Goal: Transaction & Acquisition: Book appointment/travel/reservation

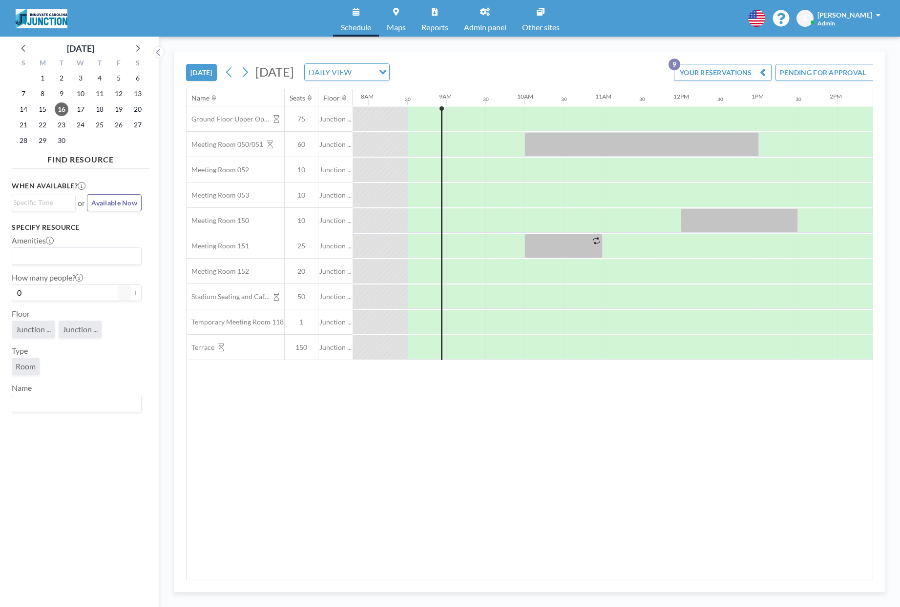
scroll to position [0, 625]
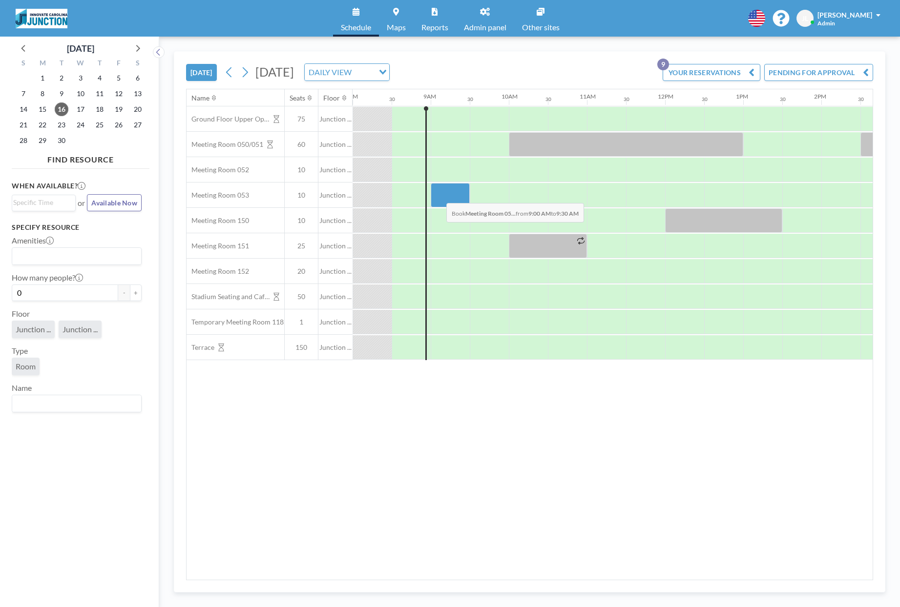
click at [438, 196] on div at bounding box center [450, 195] width 39 height 24
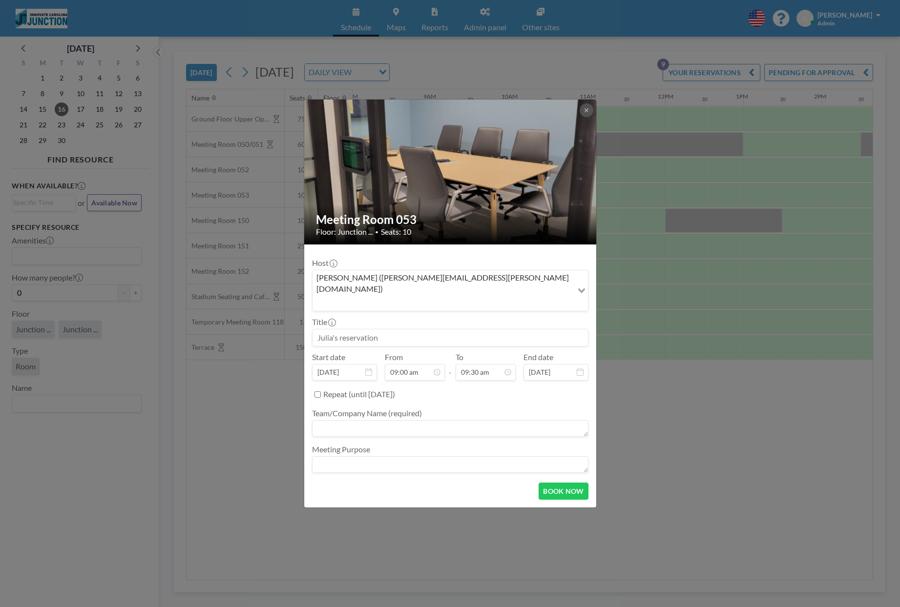
scroll to position [330, 0]
click at [573, 483] on button "BOOK NOW" at bounding box center [563, 491] width 49 height 17
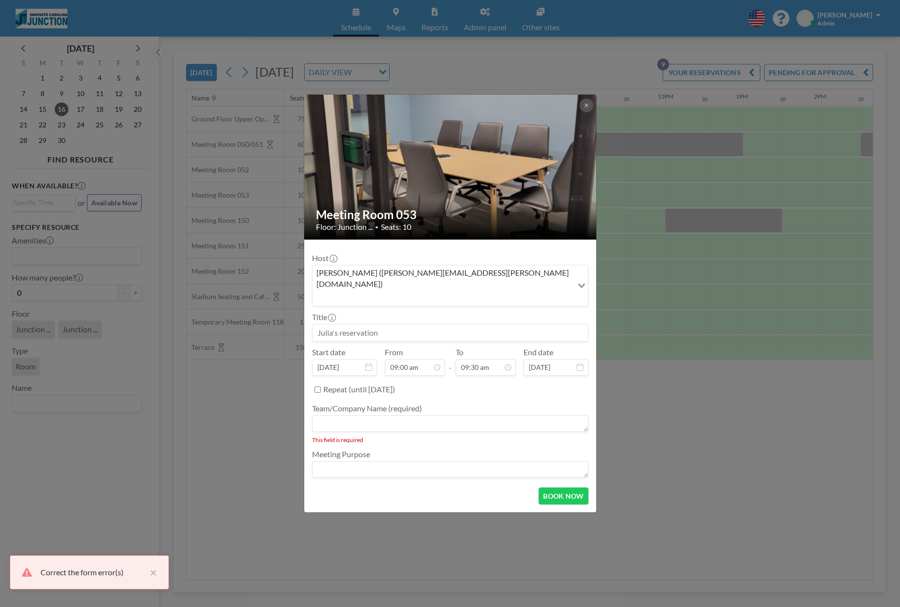
click at [398, 416] on textarea at bounding box center [450, 424] width 276 height 17
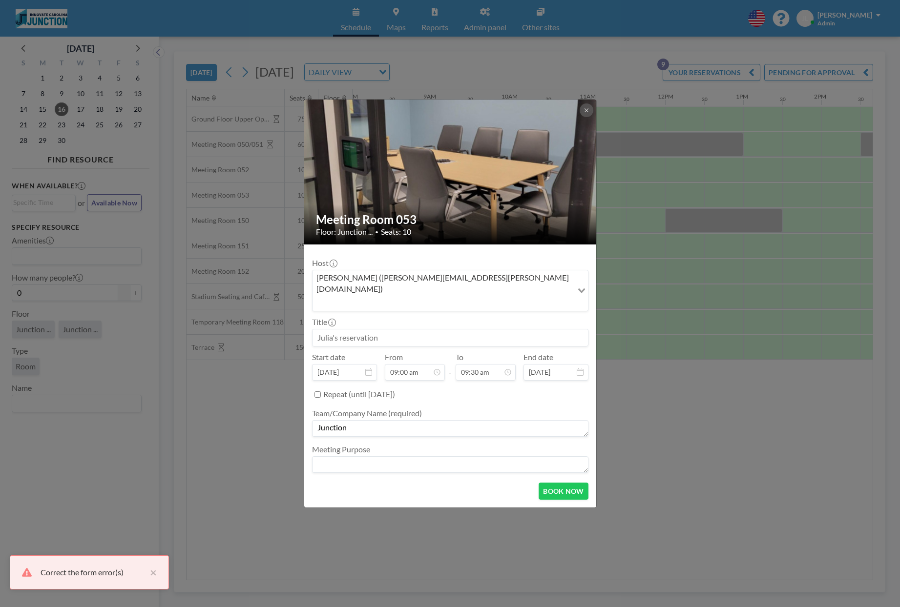
type textarea "Junction"
click at [437, 457] on textarea at bounding box center [450, 465] width 276 height 17
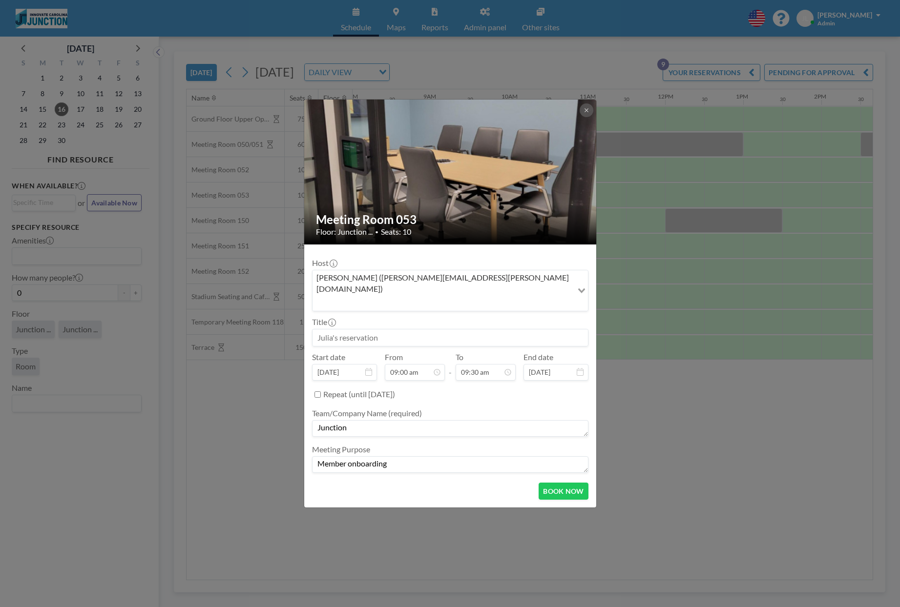
type textarea "Member onboarding"
click at [562, 489] on form "Host [PERSON_NAME] ([PERSON_NAME][EMAIL_ADDRESS][PERSON_NAME][DOMAIN_NAME]) Loa…" at bounding box center [450, 376] width 292 height 263
click at [564, 483] on button "BOOK NOW" at bounding box center [563, 491] width 49 height 17
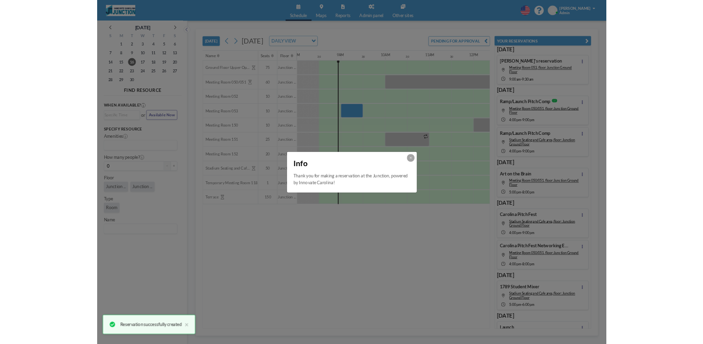
scroll to position [0, 0]
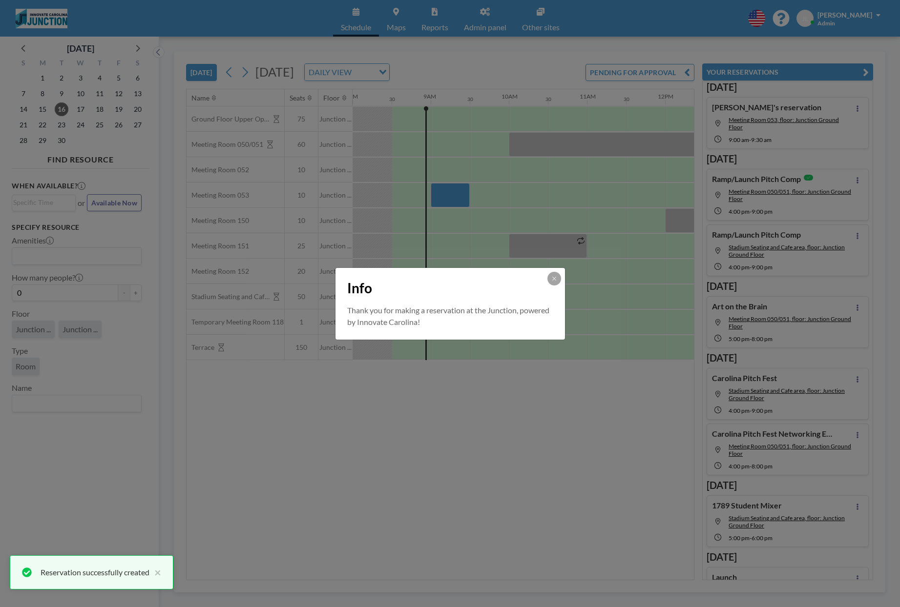
click at [577, 475] on div "Info Thank you for making a reservation at the Junction, powered by Innovate Ca…" at bounding box center [450, 303] width 900 height 607
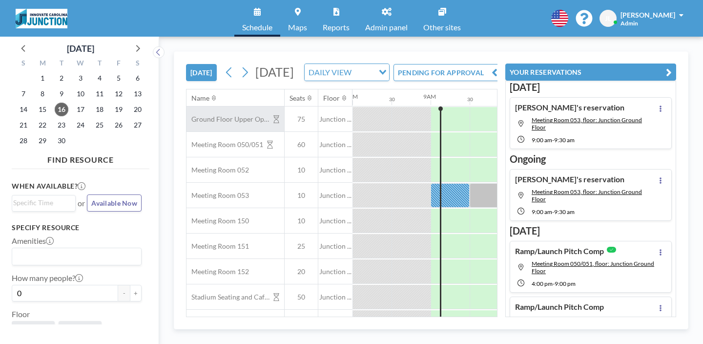
scroll to position [0, 625]
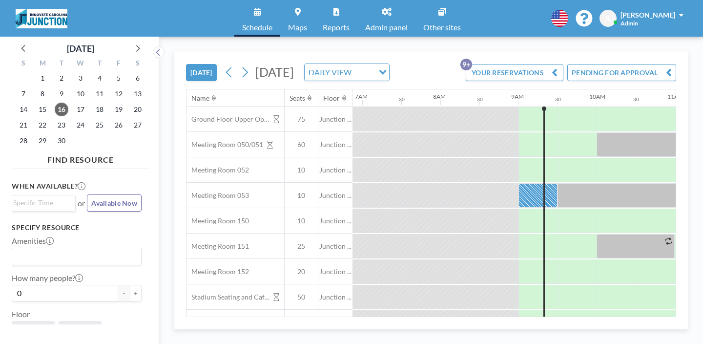
scroll to position [0, 540]
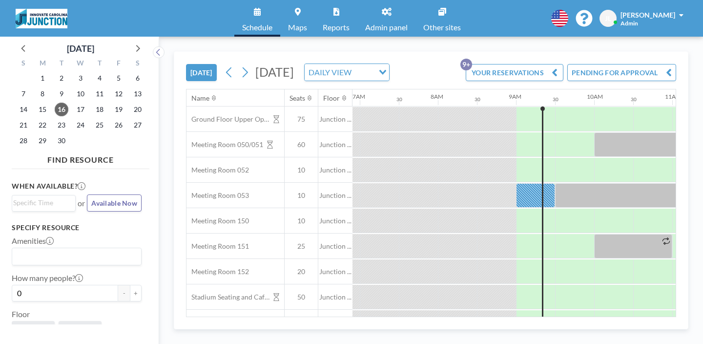
click at [372, 23] on span "Admin panel" at bounding box center [386, 27] width 42 height 8
